Goal: Task Accomplishment & Management: Use online tool/utility

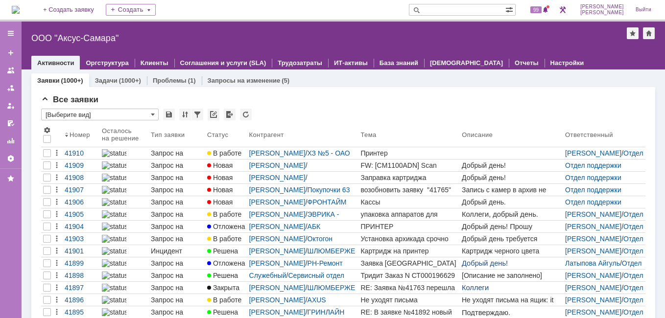
click at [505, 12] on input "text" at bounding box center [457, 10] width 96 height 12
type input "41528"
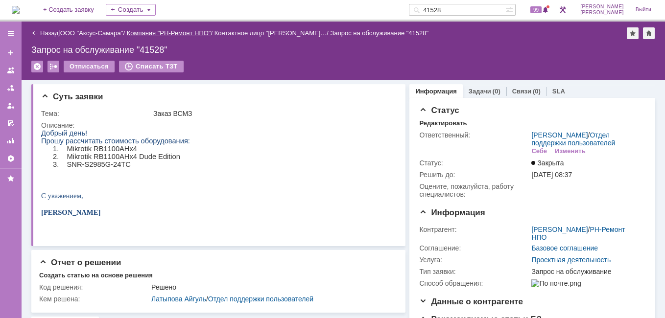
click at [173, 32] on link "Компания "РН-Ремонт НПО"" at bounding box center [169, 32] width 84 height 7
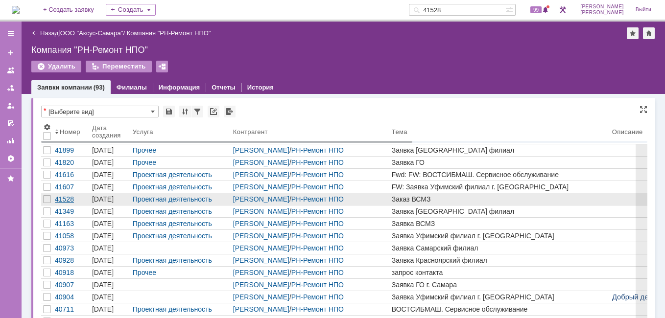
click at [66, 200] on div "41528" at bounding box center [71, 199] width 33 height 8
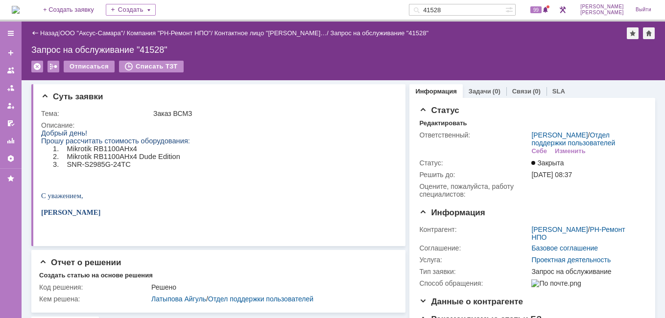
click at [39, 33] on div "Назад" at bounding box center [44, 32] width 27 height 7
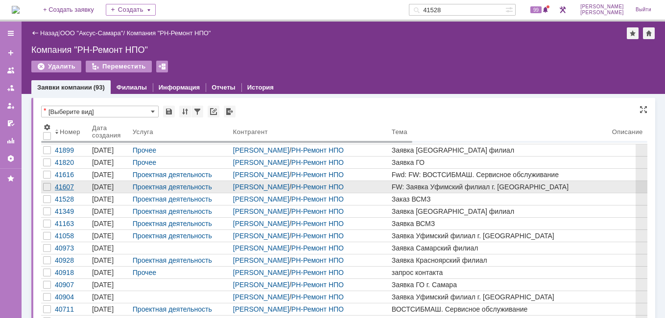
click at [68, 185] on div "41607" at bounding box center [71, 187] width 33 height 8
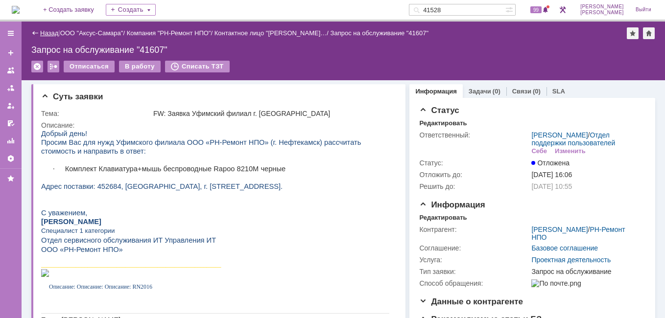
click at [51, 33] on link "Назад" at bounding box center [49, 32] width 18 height 7
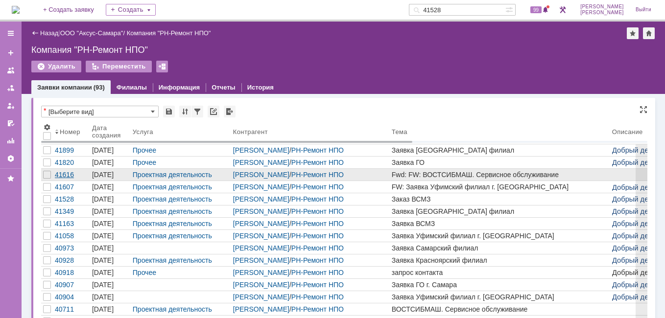
click at [60, 175] on div "41616" at bounding box center [71, 175] width 33 height 8
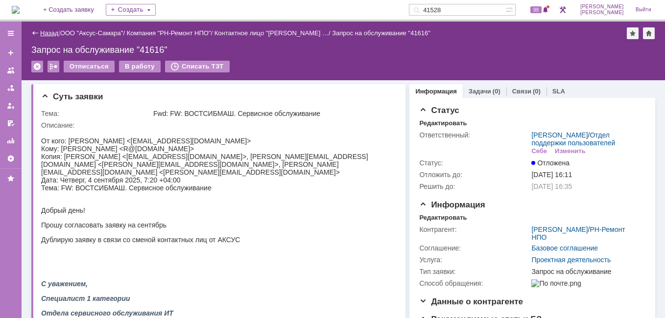
click at [43, 29] on link "Назад" at bounding box center [49, 32] width 18 height 7
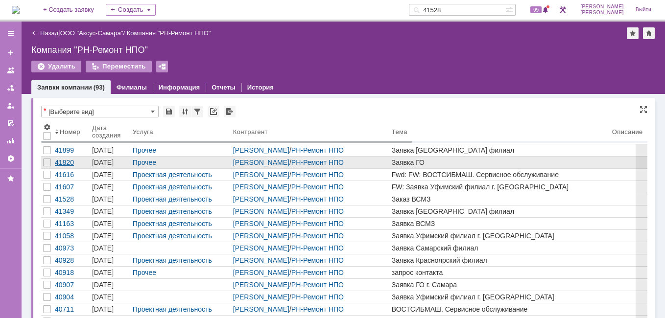
click at [68, 163] on div "41820" at bounding box center [71, 163] width 33 height 8
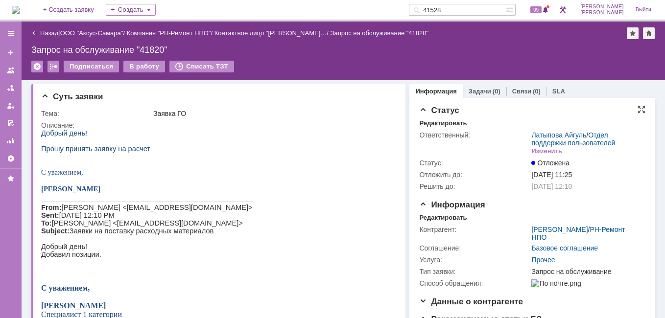
click at [442, 123] on div "Редактировать" at bounding box center [442, 123] width 47 height 8
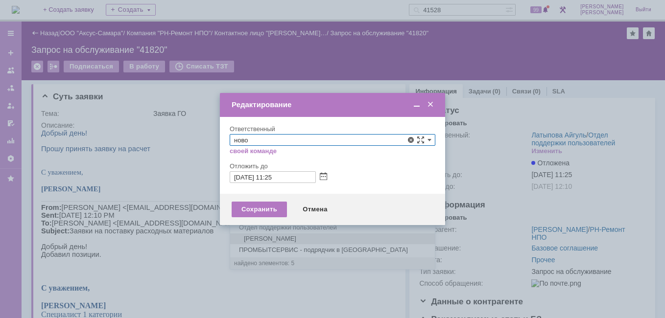
click at [337, 242] on span "[PERSON_NAME]" at bounding box center [332, 239] width 197 height 8
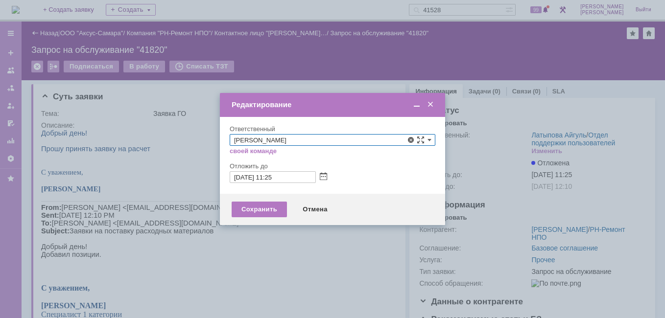
type input "[PERSON_NAME]"
click at [254, 210] on div "Сохранить" at bounding box center [259, 210] width 55 height 16
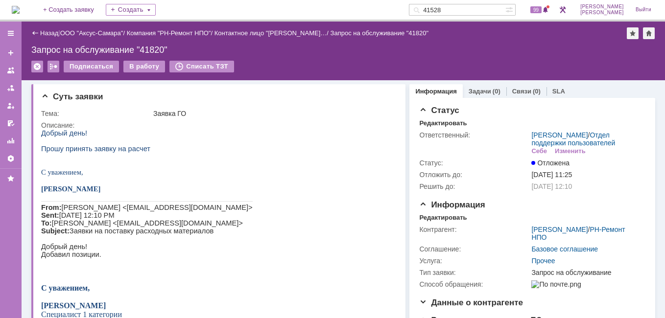
click at [39, 34] on div "Назад" at bounding box center [44, 32] width 27 height 7
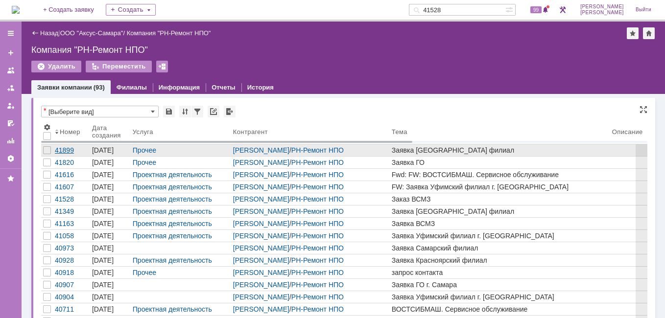
click at [65, 150] on div "41899" at bounding box center [71, 150] width 33 height 8
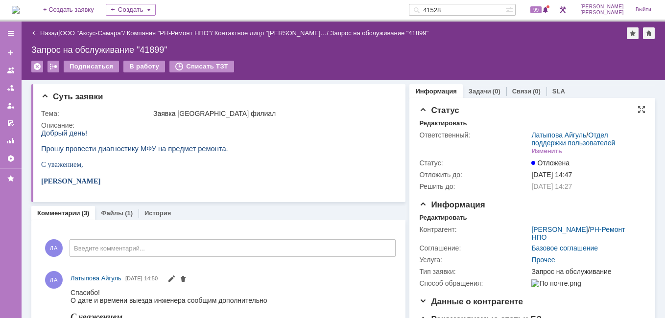
click at [436, 124] on div "Редактировать" at bounding box center [442, 123] width 47 height 8
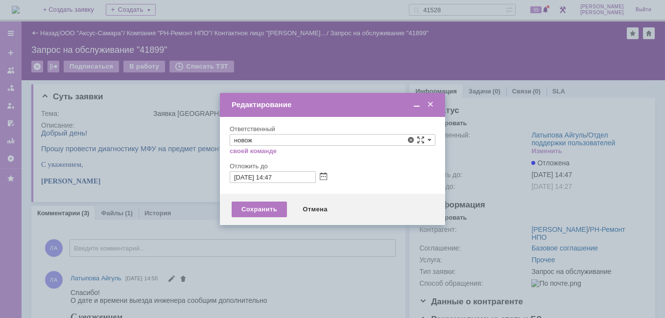
click at [314, 192] on div "[PERSON_NAME]" at bounding box center [332, 197] width 205 height 11
type input "[PERSON_NAME]"
click at [246, 213] on div "Сохранить" at bounding box center [259, 210] width 55 height 16
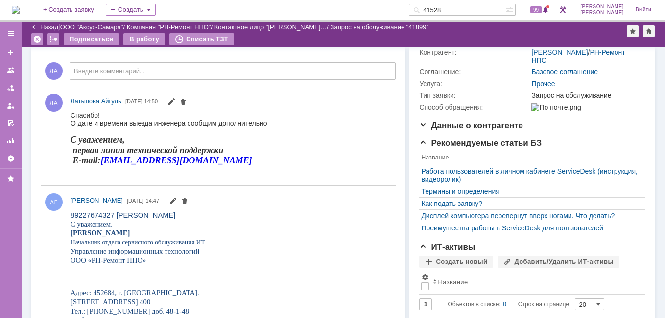
scroll to position [147, 0]
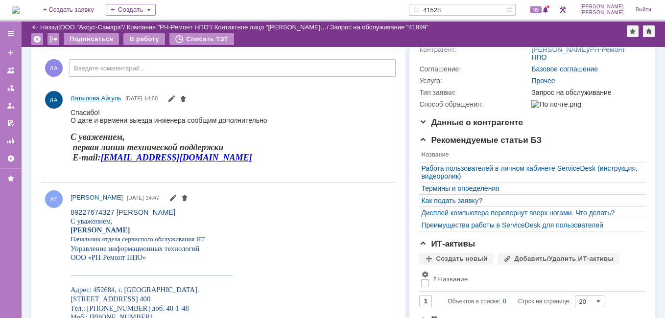
click at [90, 101] on span "Латыпова Айгуль" at bounding box center [96, 98] width 51 height 7
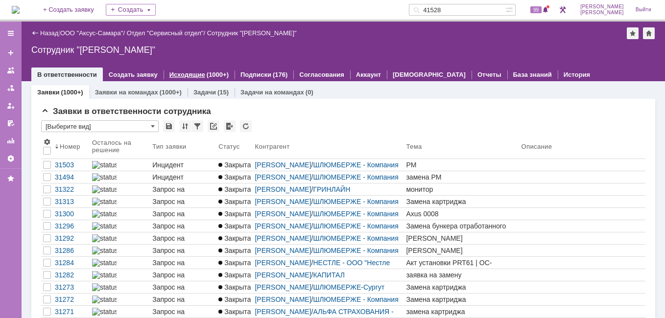
click at [173, 75] on link "Исходящие" at bounding box center [187, 74] width 36 height 7
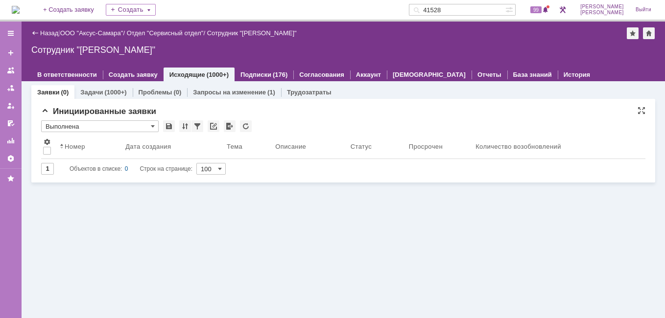
click at [148, 129] on input "Выполнена" at bounding box center [100, 126] width 118 height 12
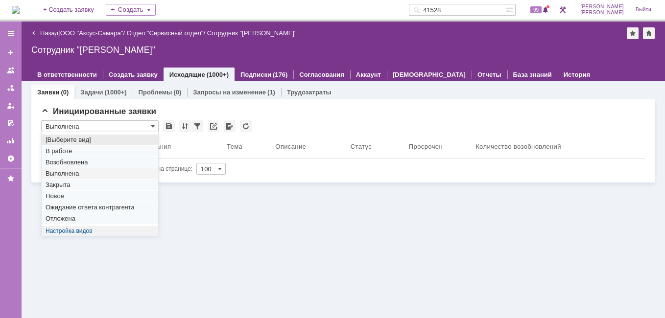
click at [85, 142] on span "[Выберите вид]" at bounding box center [100, 140] width 109 height 8
type input "[Выберите вид]"
type input "20"
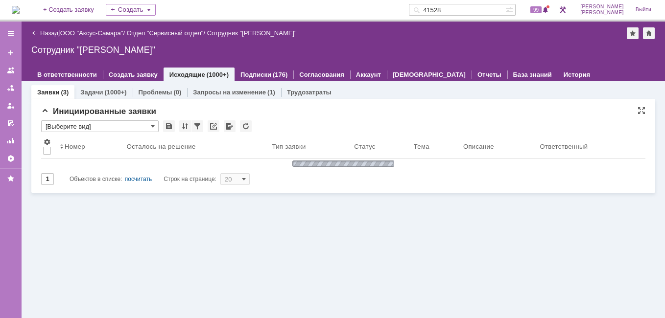
type input "[Выберите вид]"
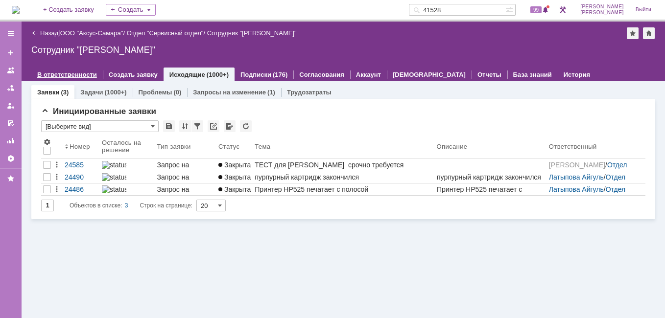
click at [69, 77] on link "В ответственности" at bounding box center [67, 74] width 60 height 7
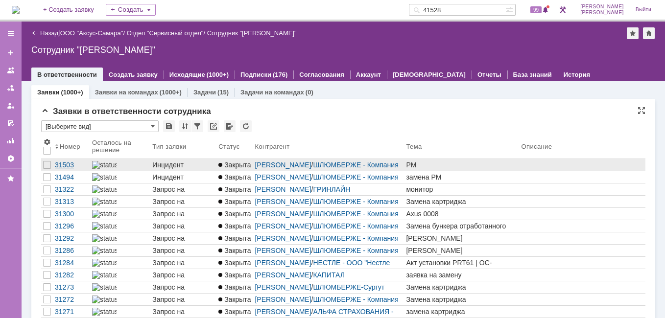
click at [72, 166] on div "31503" at bounding box center [71, 165] width 33 height 8
